Goal: Task Accomplishment & Management: Manage account settings

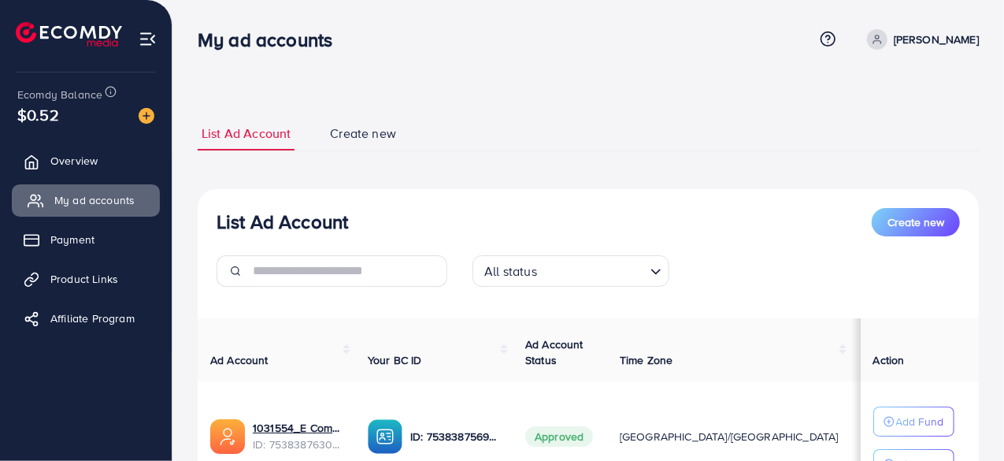
click at [87, 201] on span "My ad accounts" at bounding box center [94, 200] width 80 height 16
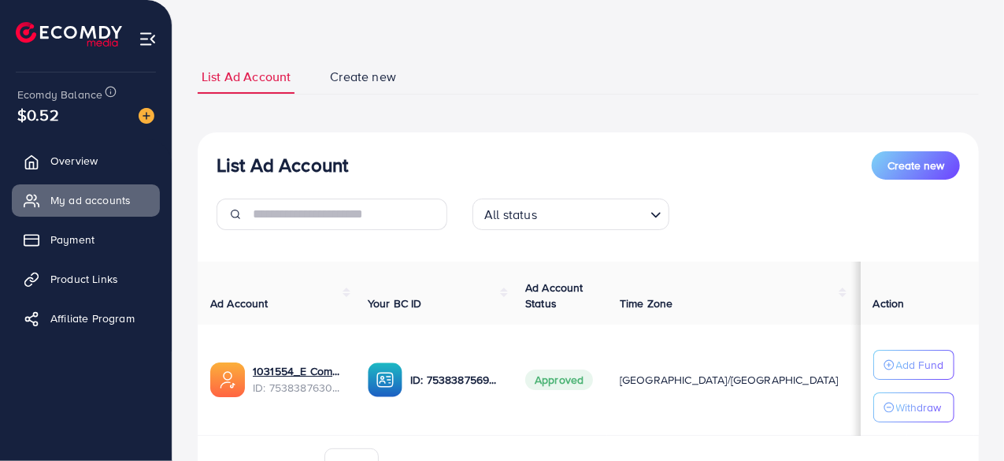
scroll to position [79, 0]
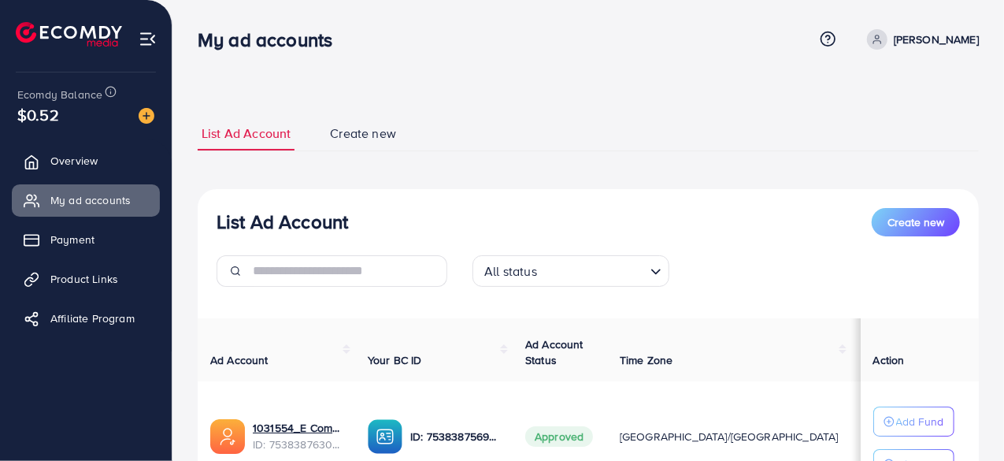
scroll to position [79, 0]
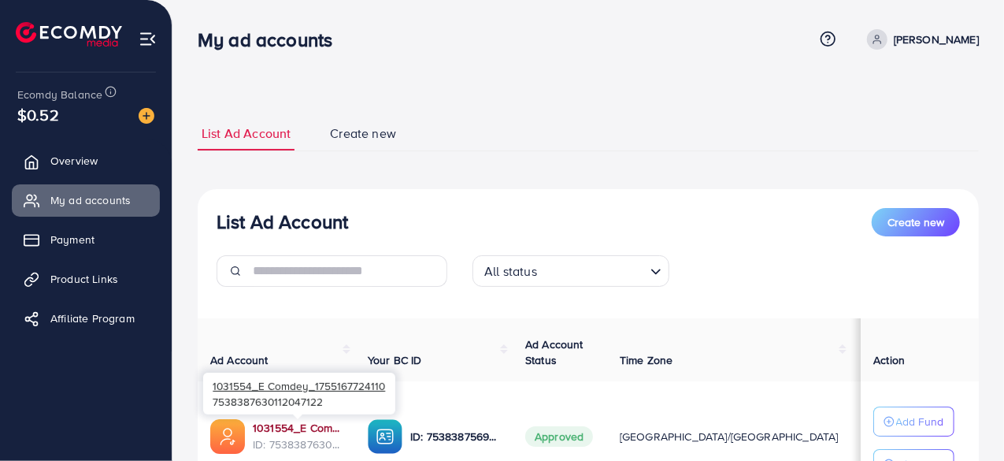
click at [285, 428] on link "1031554_E Comdey_1755167724110" at bounding box center [298, 428] width 90 height 16
